Goal: Navigation & Orientation: Find specific page/section

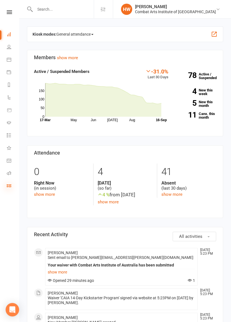
click at [8, 186] on icon at bounding box center [9, 185] width 4 height 4
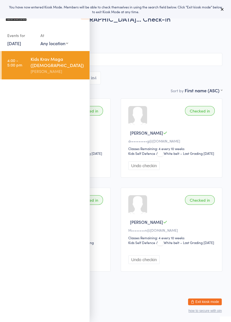
click at [221, 11] on icon at bounding box center [222, 9] width 4 height 4
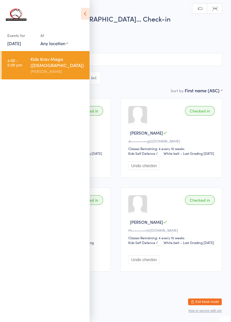
click at [83, 12] on icon at bounding box center [85, 14] width 9 height 12
